Goal: Information Seeking & Learning: Find contact information

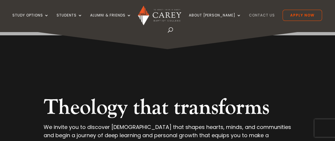
click at [249, 16] on link "Contact Us" at bounding box center [262, 20] width 26 height 14
click at [249, 15] on link "Contact Us" at bounding box center [262, 20] width 26 height 14
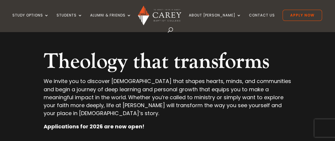
scroll to position [59, 0]
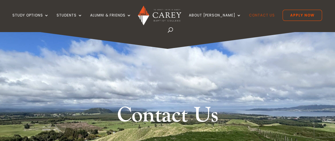
click at [249, 14] on link "Contact Us" at bounding box center [262, 20] width 26 height 14
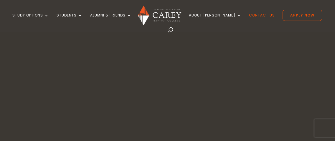
click at [249, 14] on link "Contact Us" at bounding box center [262, 20] width 26 height 14
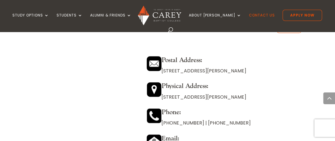
scroll to position [530, 0]
